Goal: Navigation & Orientation: Find specific page/section

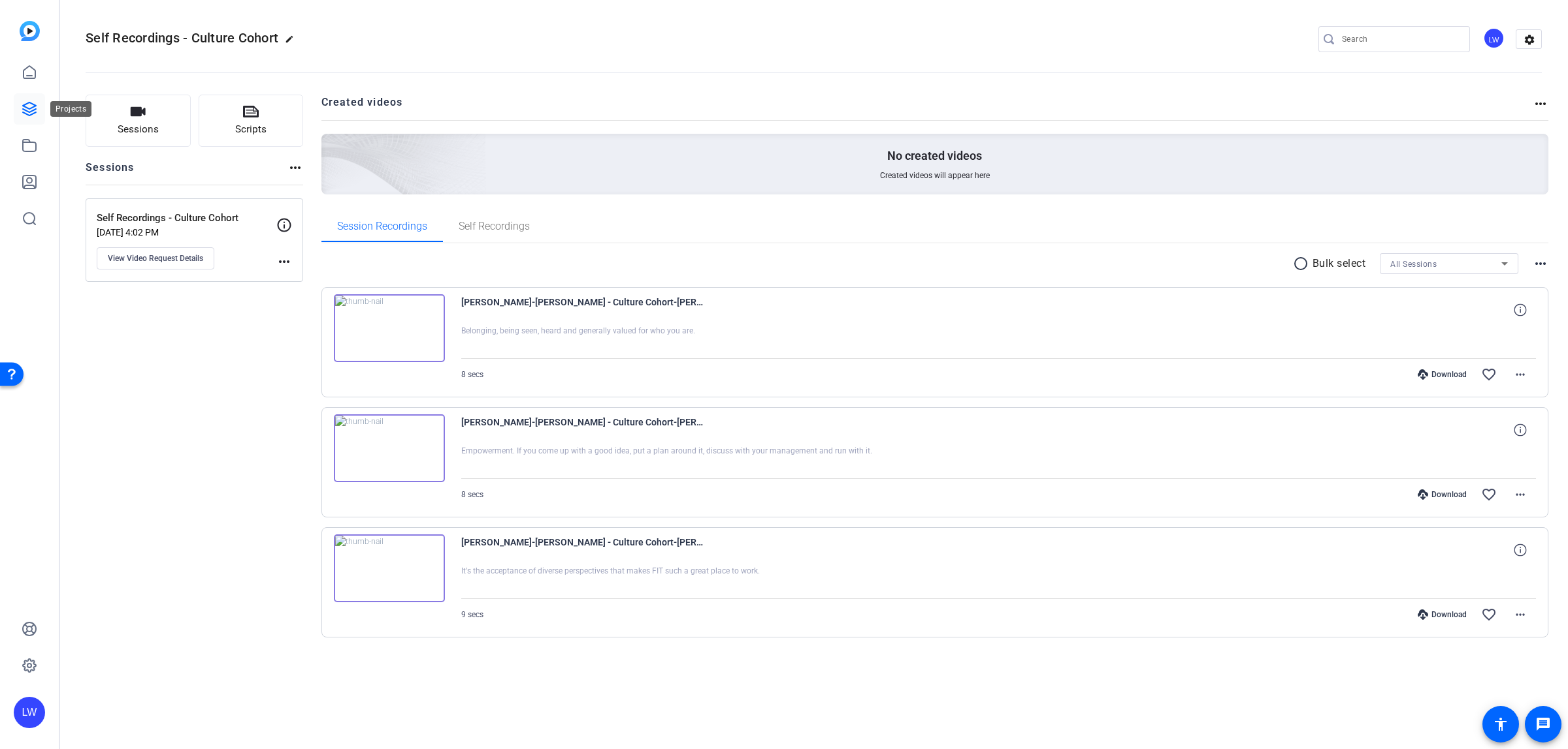
click at [31, 107] on icon at bounding box center [29, 108] width 13 height 13
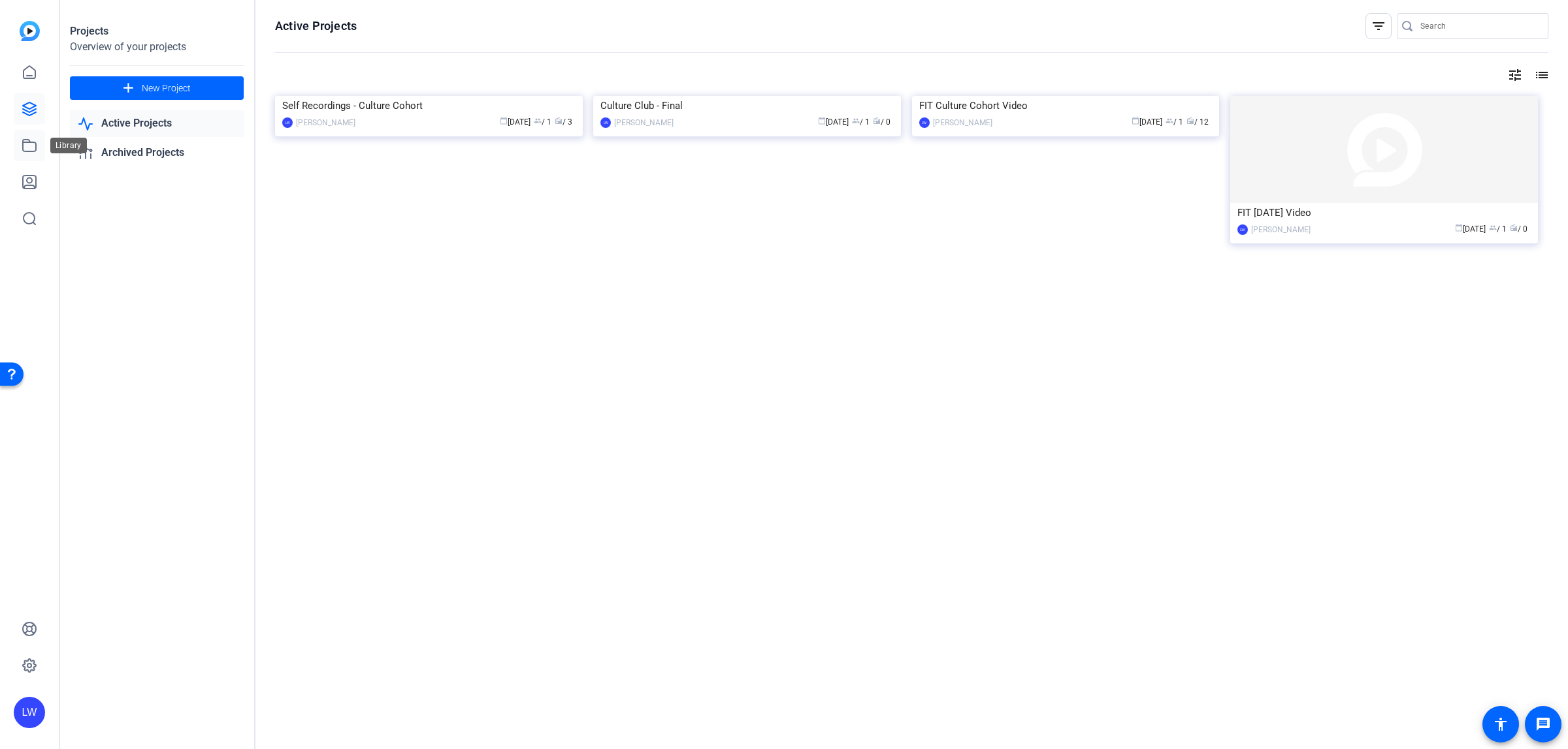
click at [24, 143] on icon at bounding box center [30, 146] width 16 height 16
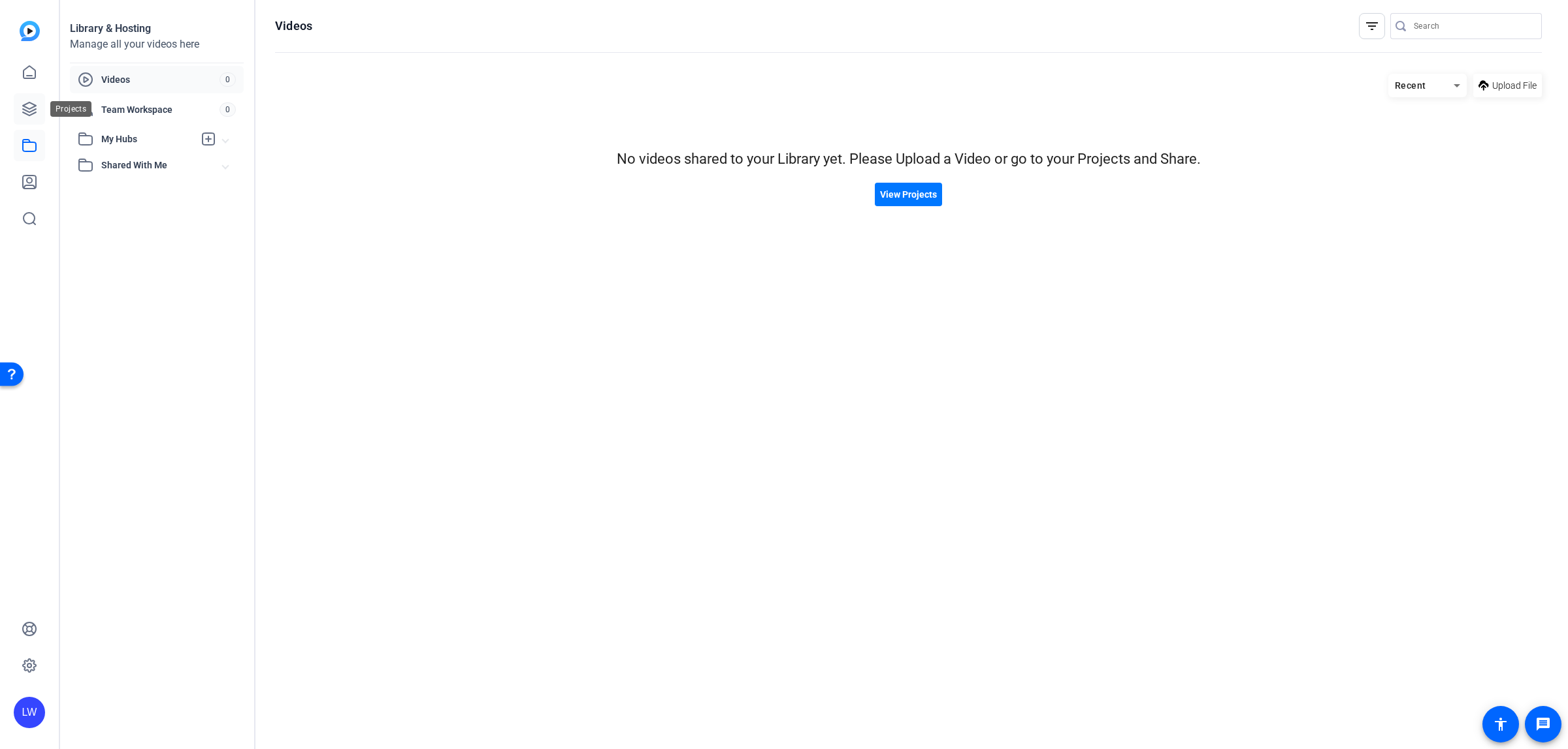
click at [33, 114] on icon at bounding box center [30, 109] width 16 height 16
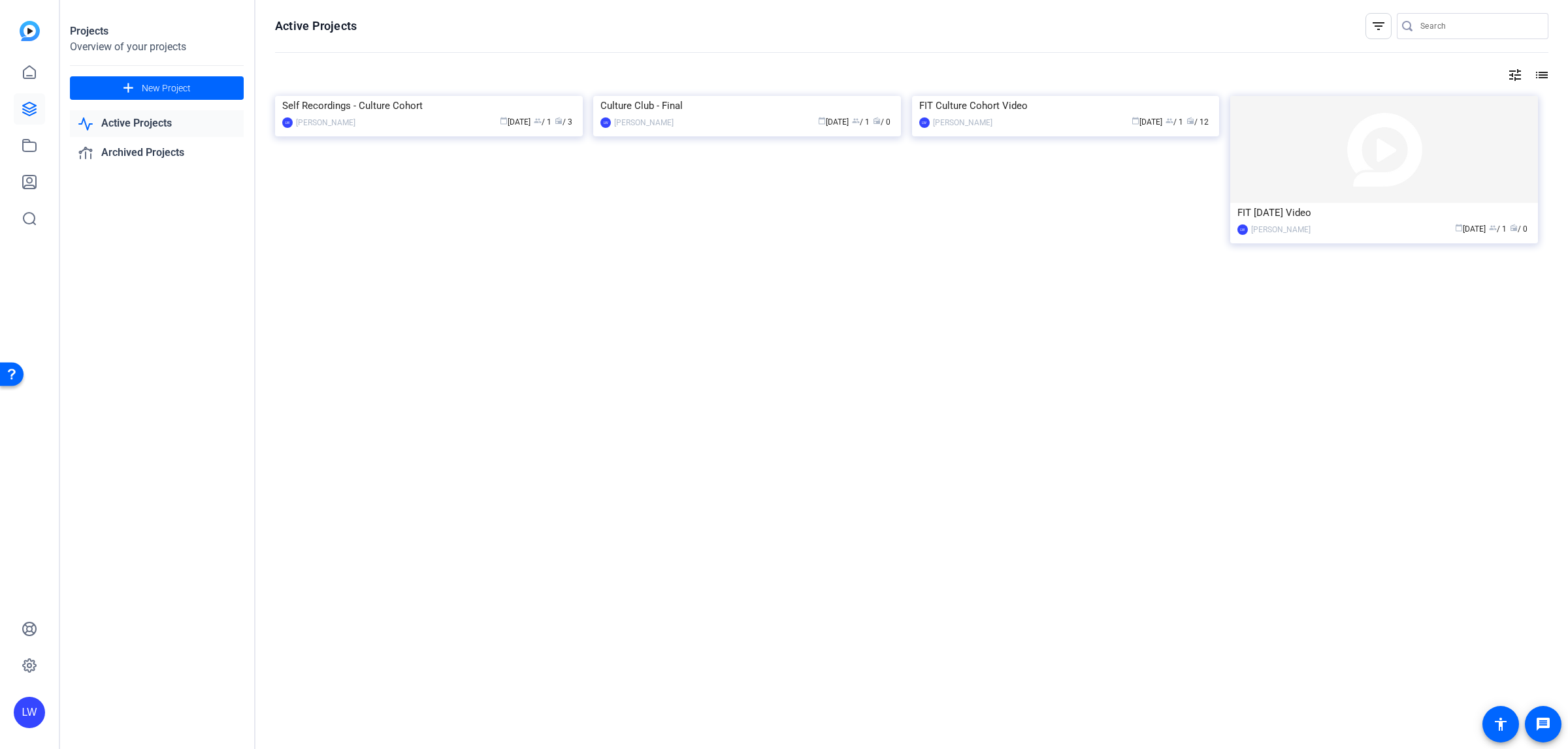
click at [332, 96] on img at bounding box center [429, 96] width 307 height 0
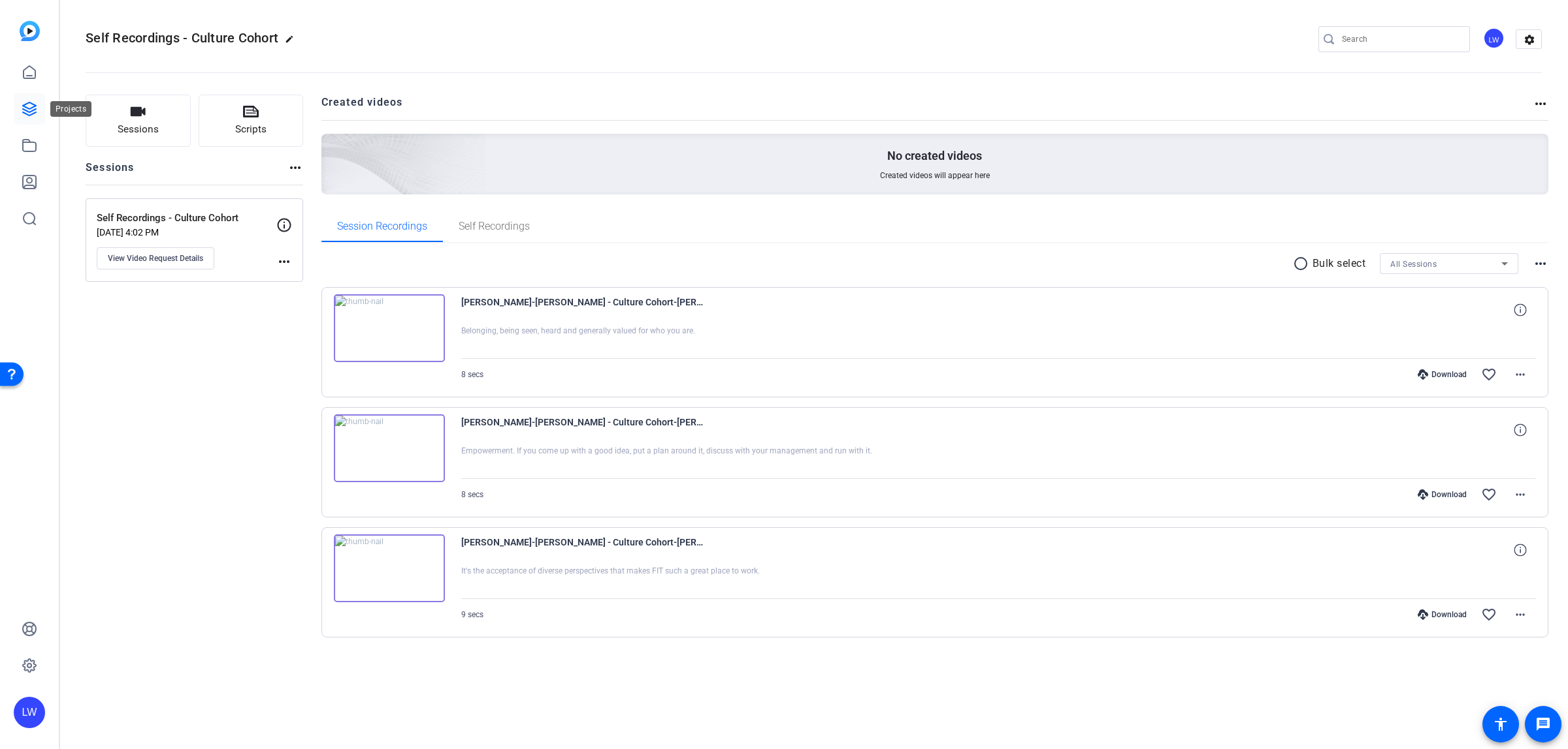
click at [38, 105] on link at bounding box center [30, 109] width 31 height 31
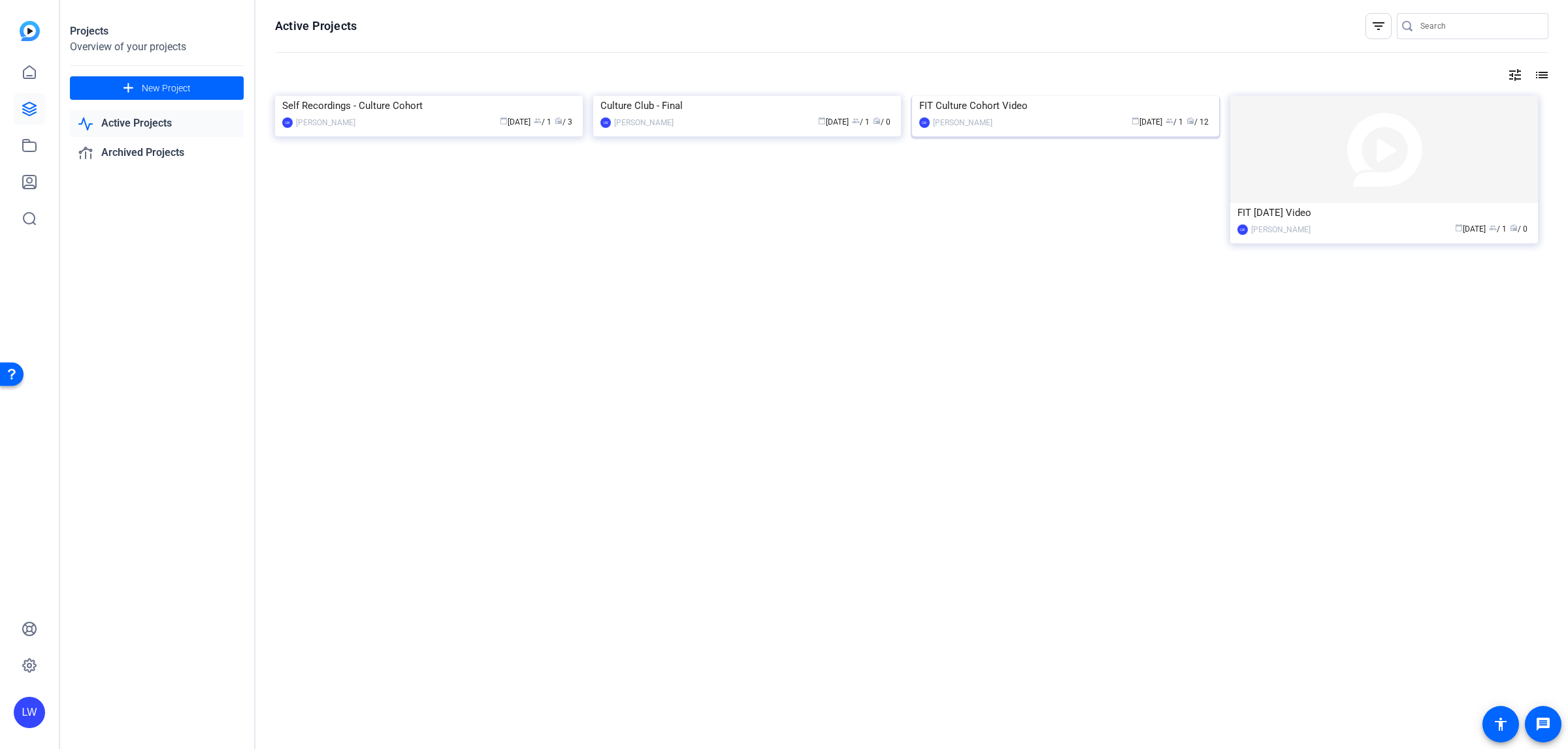
click at [1023, 96] on img at bounding box center [1066, 96] width 307 height 0
